Goal: Information Seeking & Learning: Learn about a topic

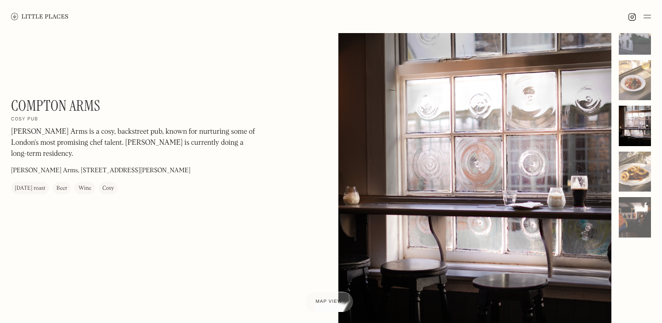
scroll to position [30, 0]
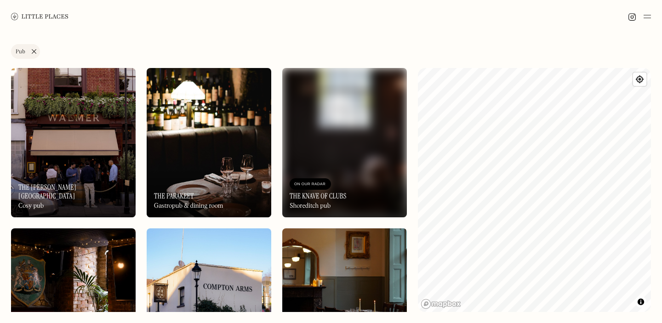
scroll to position [771, 0]
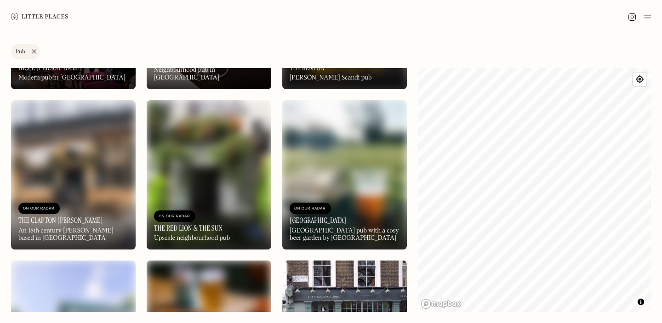
click at [202, 126] on img at bounding box center [209, 174] width 125 height 149
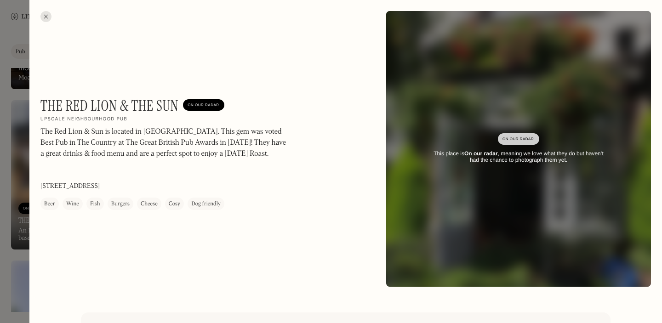
click at [20, 209] on div at bounding box center [331, 161] width 662 height 323
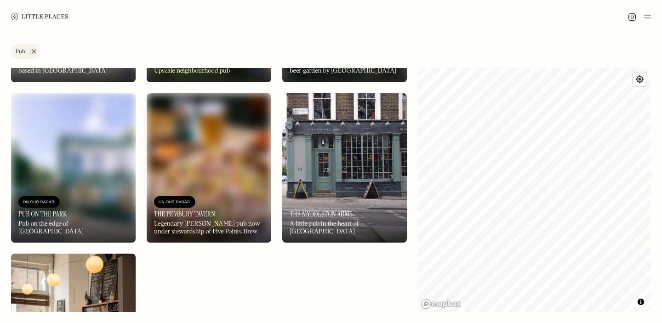
scroll to position [941, 0]
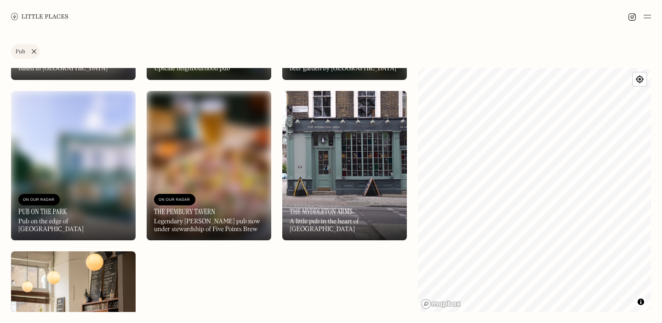
click at [172, 172] on img at bounding box center [209, 165] width 125 height 149
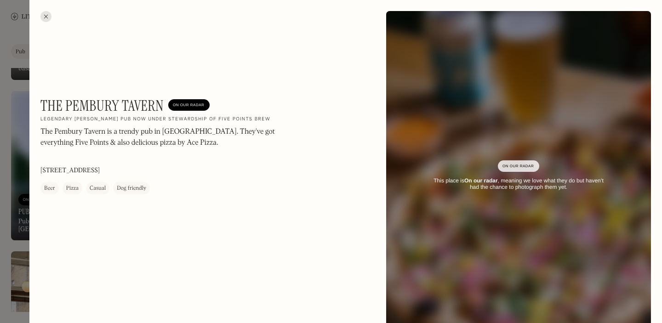
click at [20, 209] on div at bounding box center [331, 161] width 662 height 323
